Goal: Information Seeking & Learning: Learn about a topic

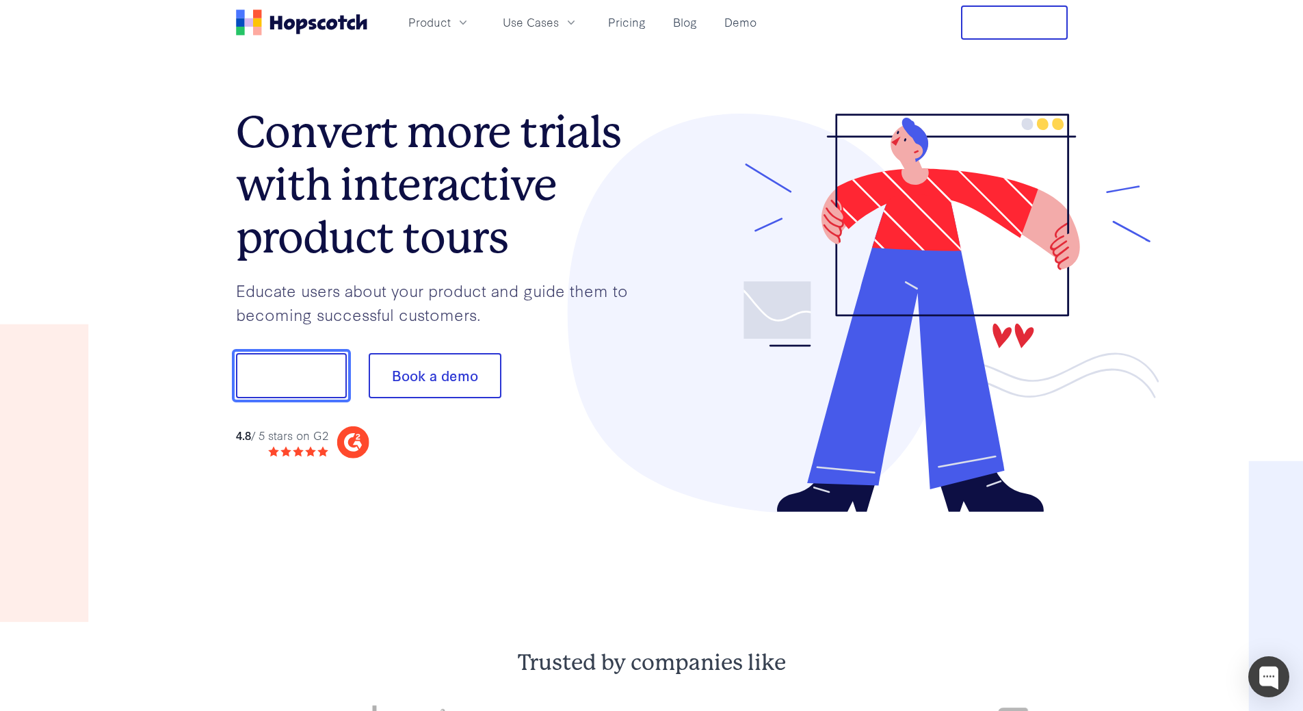
click at [311, 384] on button "Show me!" at bounding box center [291, 375] width 111 height 45
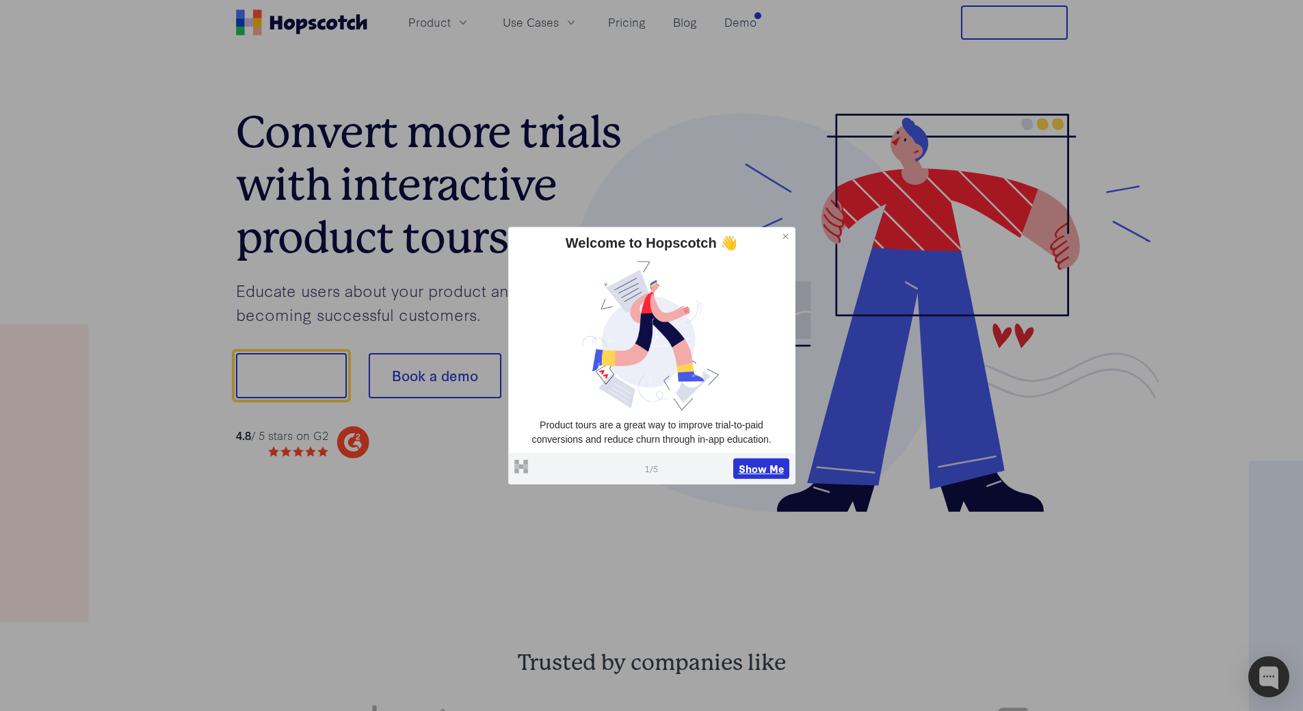
click at [780, 471] on button "Show Me" at bounding box center [761, 468] width 56 height 21
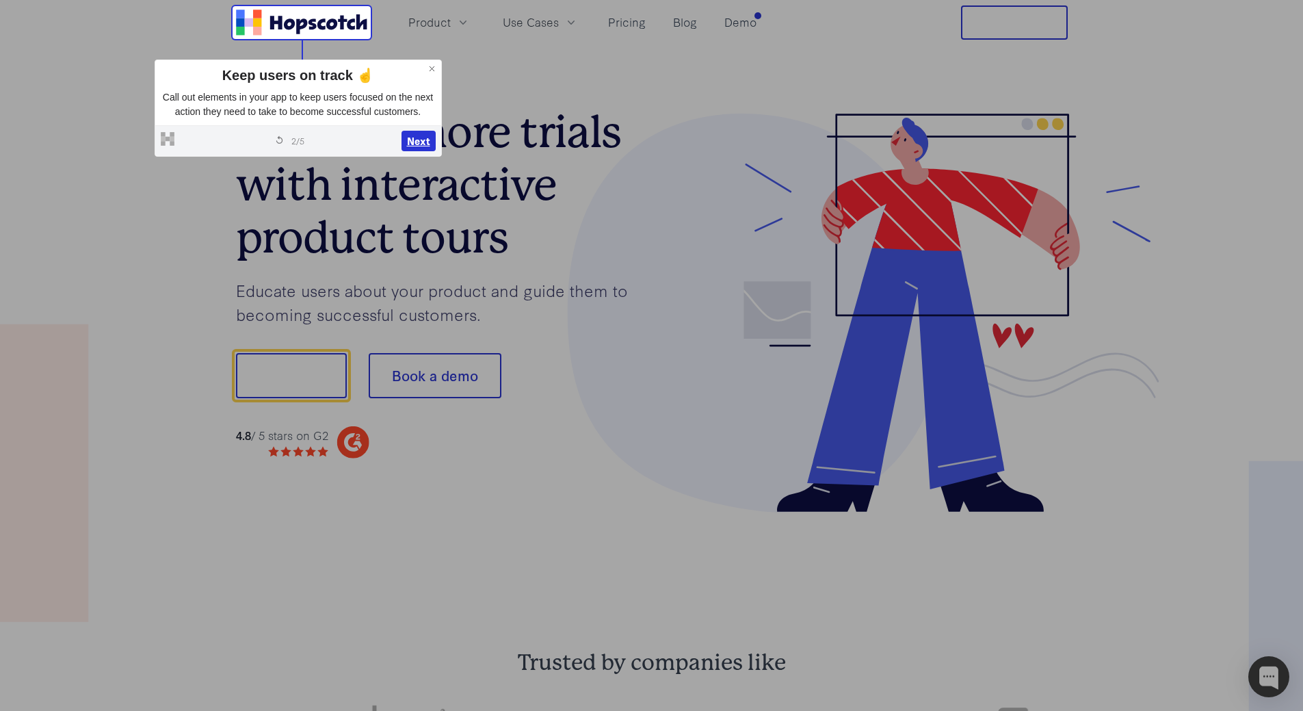
click at [418, 133] on button "Next" at bounding box center [418, 141] width 34 height 21
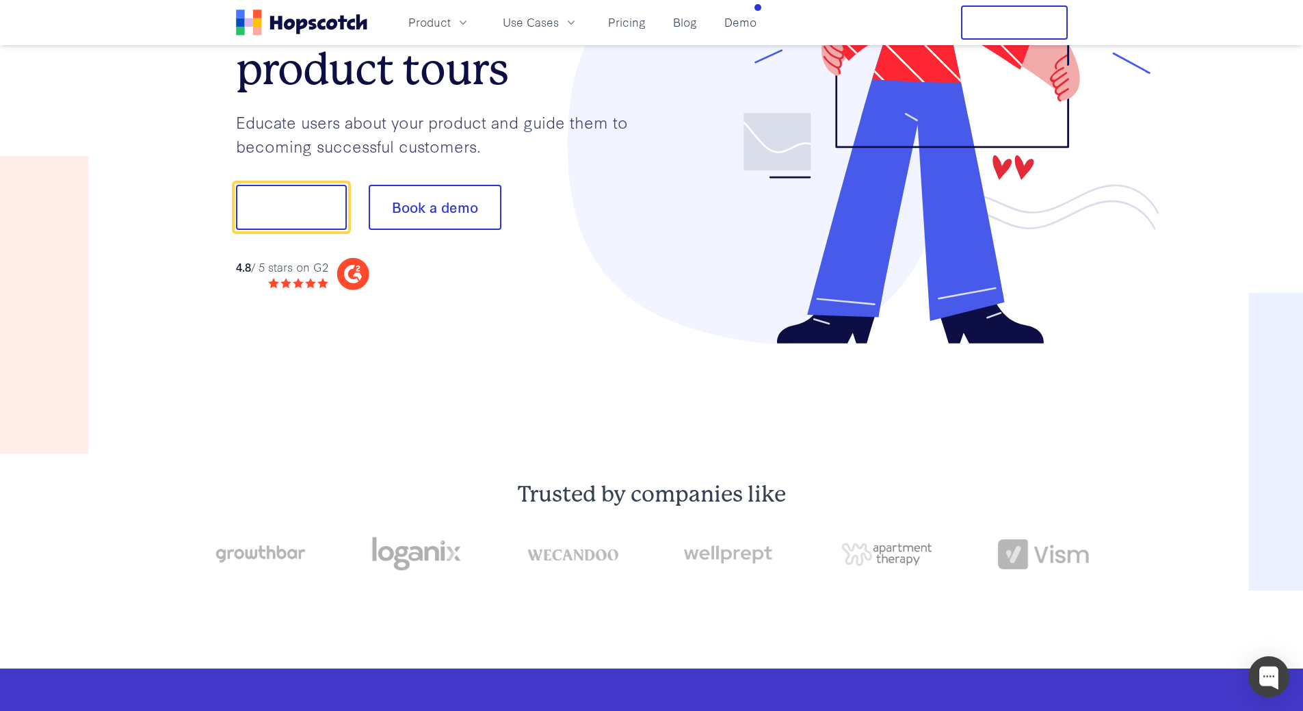
scroll to position [170, 0]
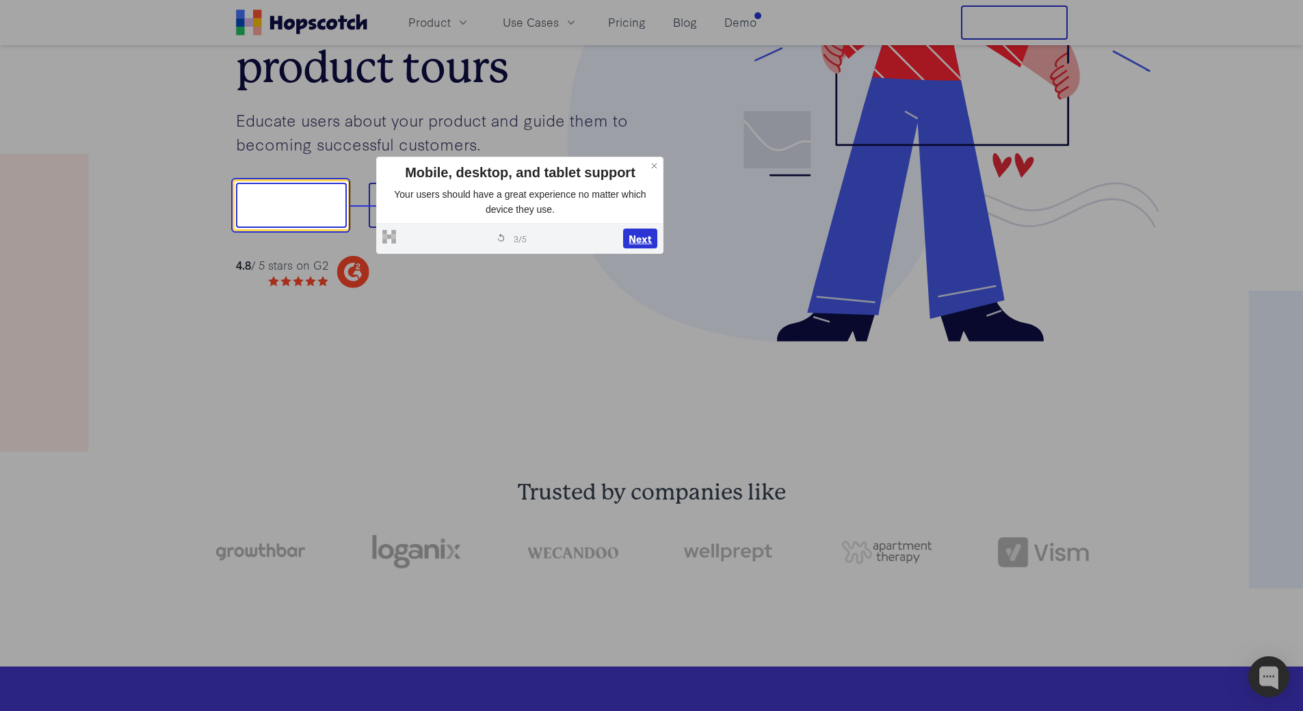
click at [646, 233] on button "Next" at bounding box center [640, 238] width 34 height 21
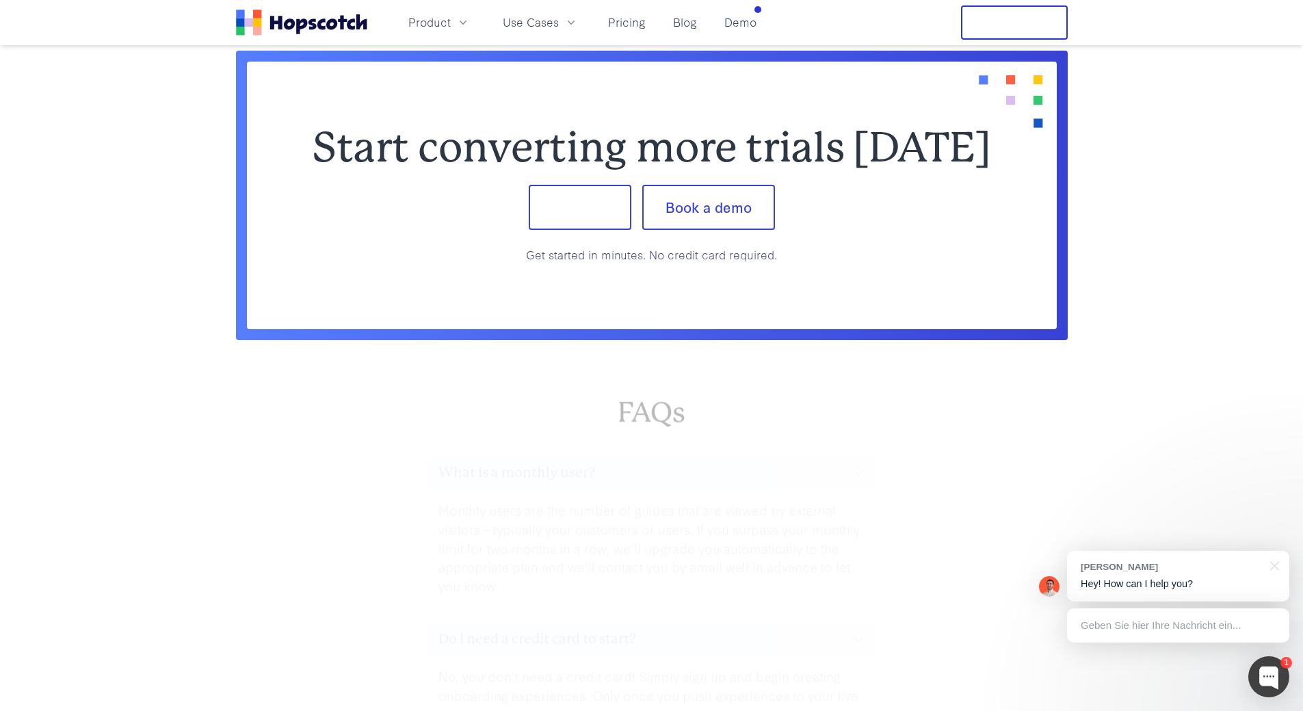
scroll to position [5745, 0]
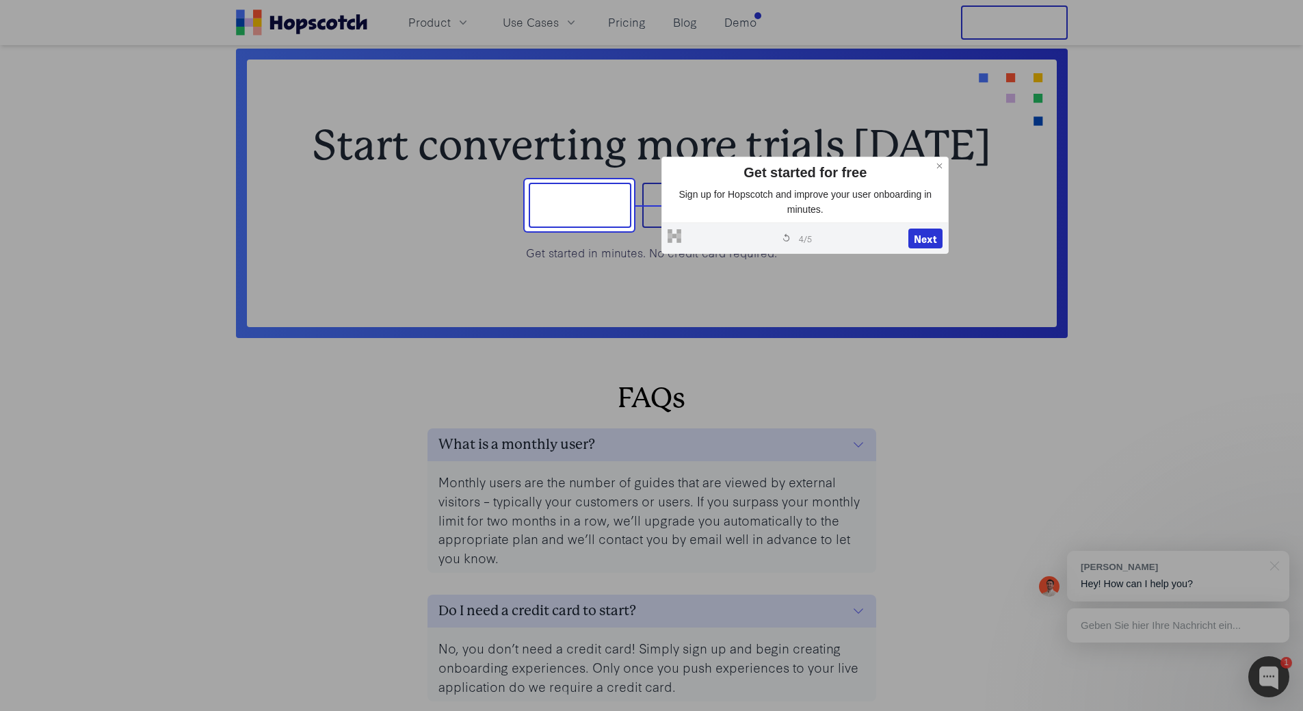
click at [763, 23] on nav "Product Use Cases Pricing Blog Demo Free Trial" at bounding box center [652, 22] width 832 height 34
click at [923, 237] on button "Next" at bounding box center [925, 238] width 34 height 21
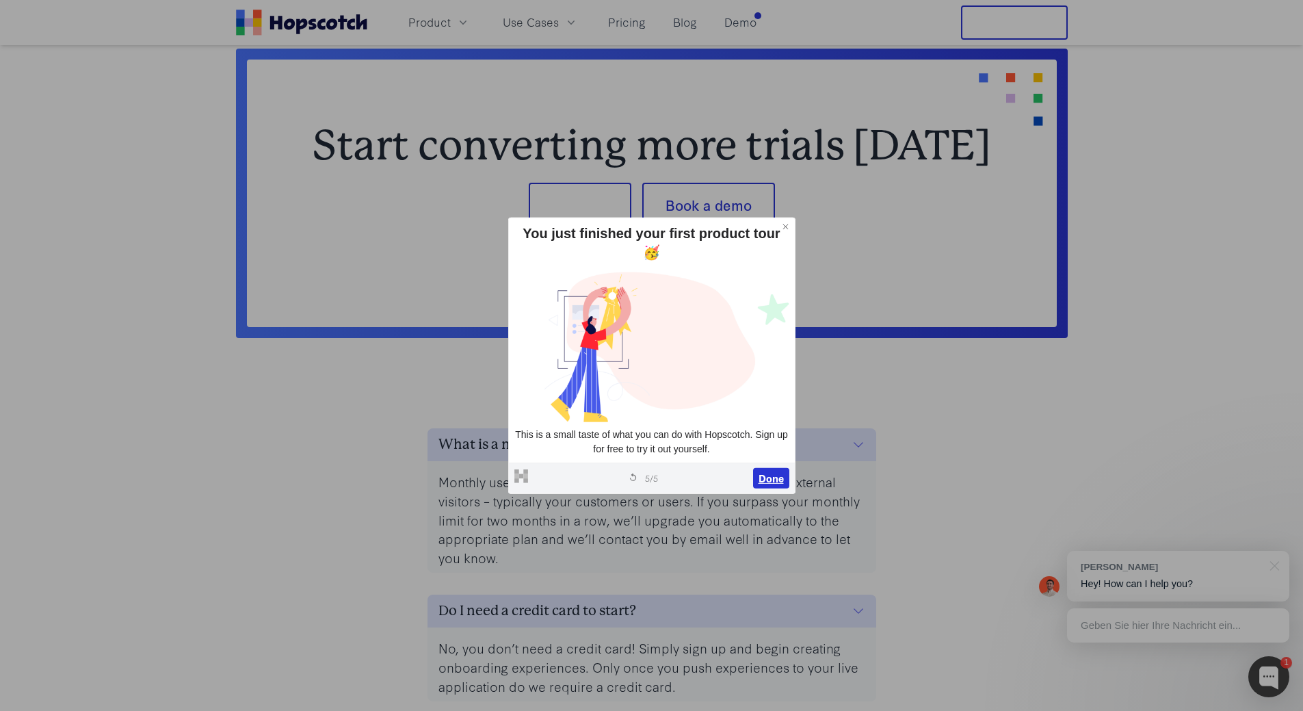
click at [772, 479] on button "Done" at bounding box center [771, 478] width 36 height 21
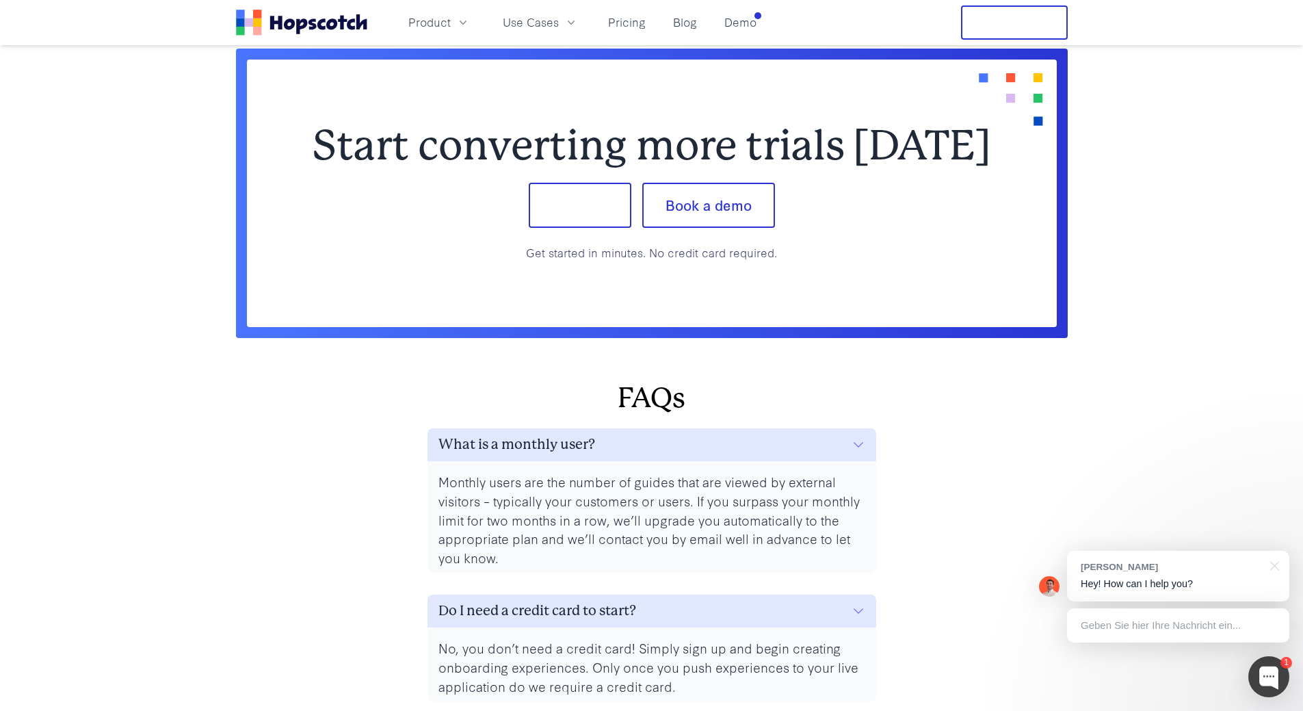
click at [763, 22] on nav "Product Use Cases Pricing Blog Demo Free Trial" at bounding box center [652, 22] width 832 height 34
click at [629, 20] on link "Pricing" at bounding box center [627, 22] width 49 height 23
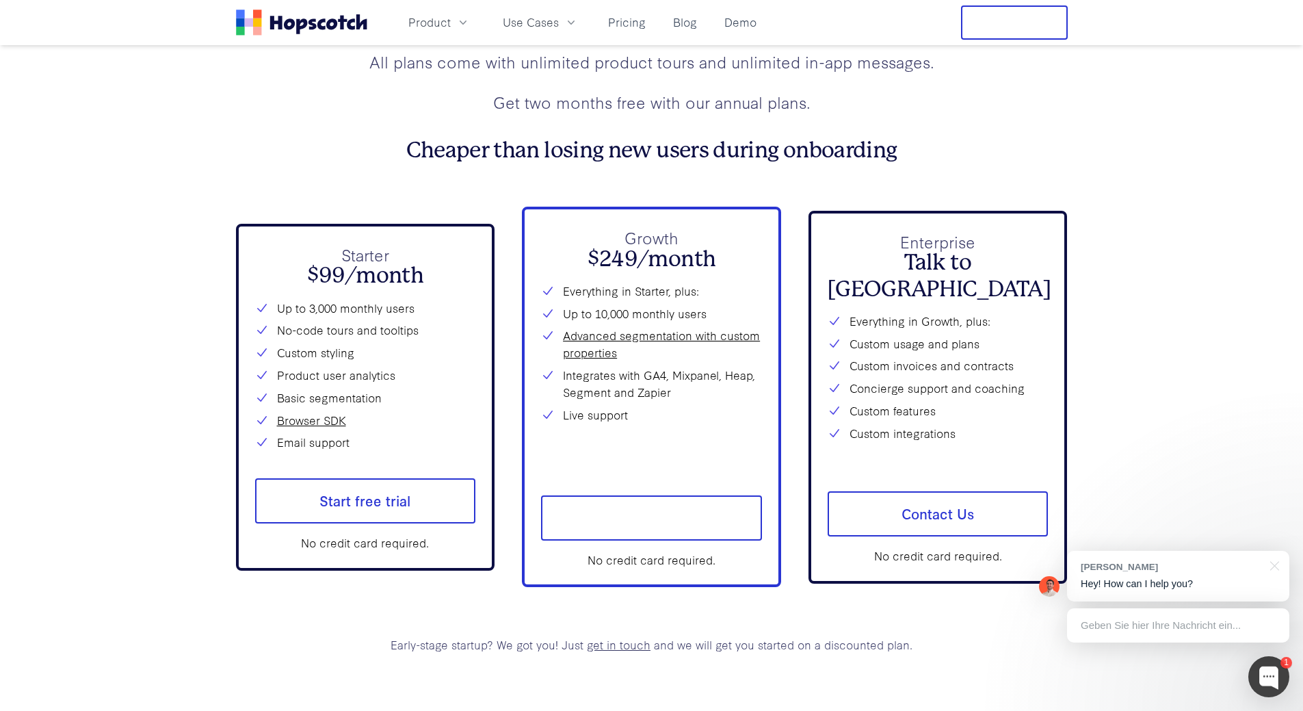
scroll to position [4933, 0]
